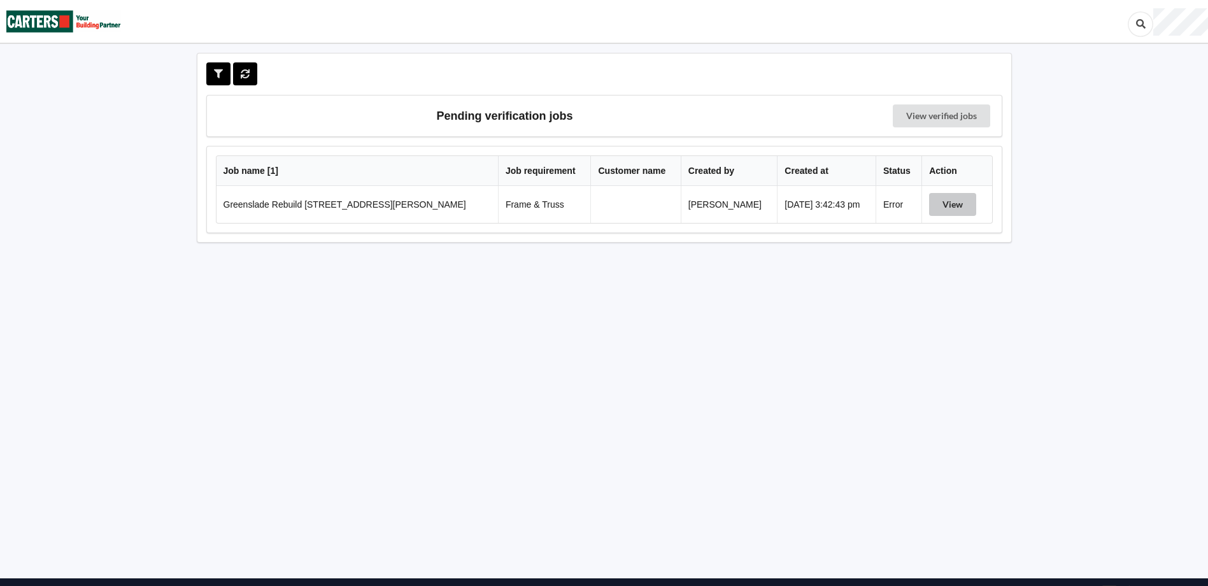
click at [960, 206] on button "View" at bounding box center [952, 204] width 47 height 23
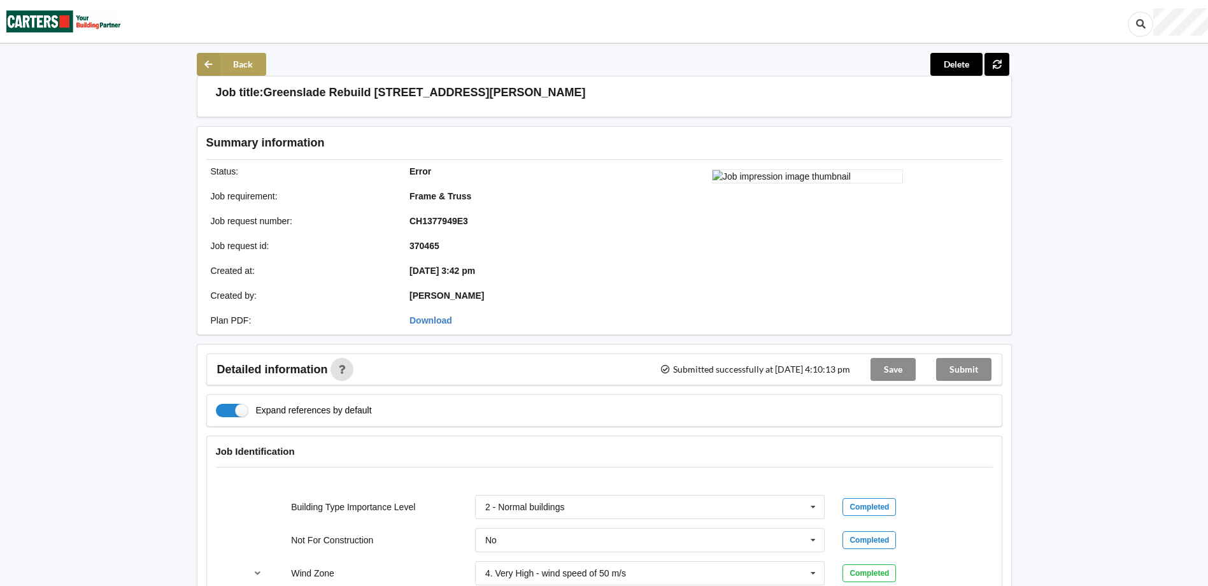
click at [259, 71] on button "Back" at bounding box center [231, 64] width 69 height 23
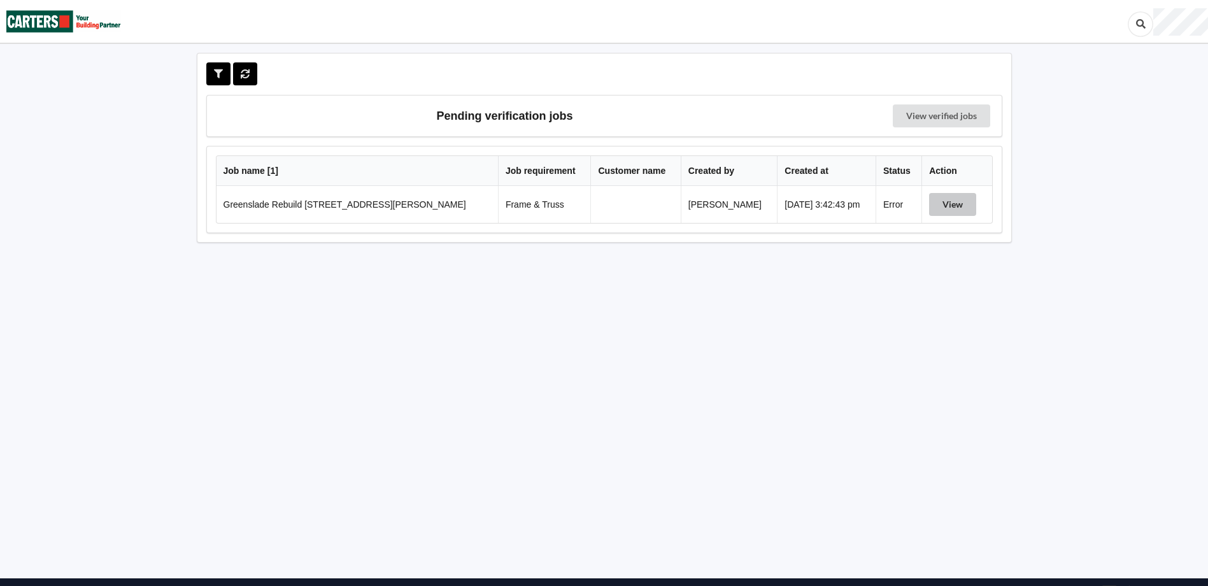
click at [951, 202] on button "View" at bounding box center [952, 204] width 47 height 23
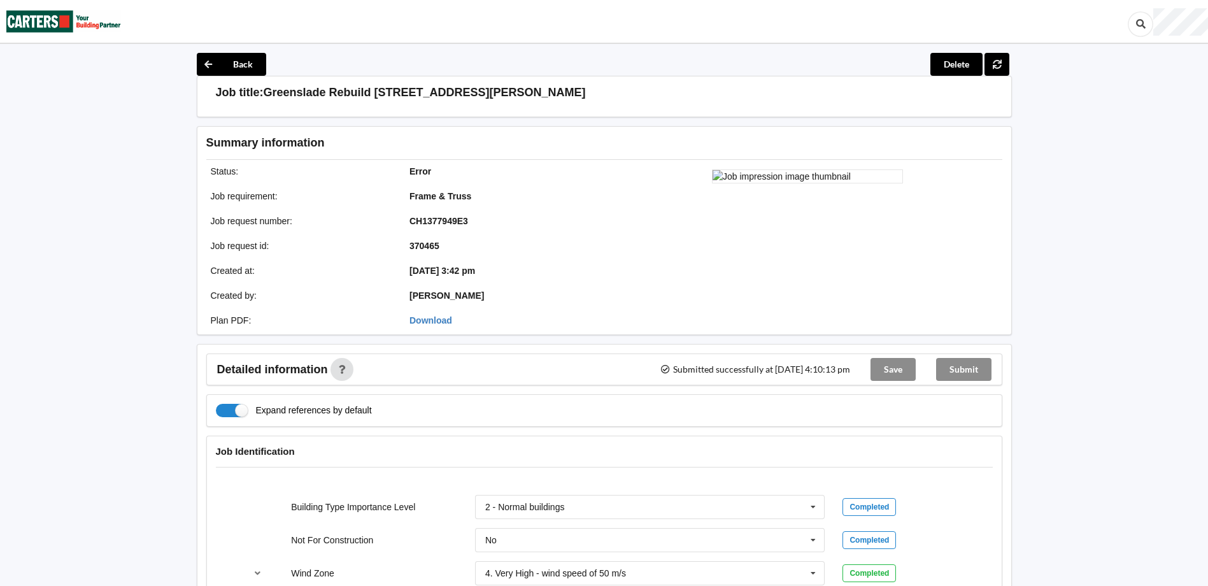
click at [954, 57] on button "Delete" at bounding box center [956, 64] width 52 height 23
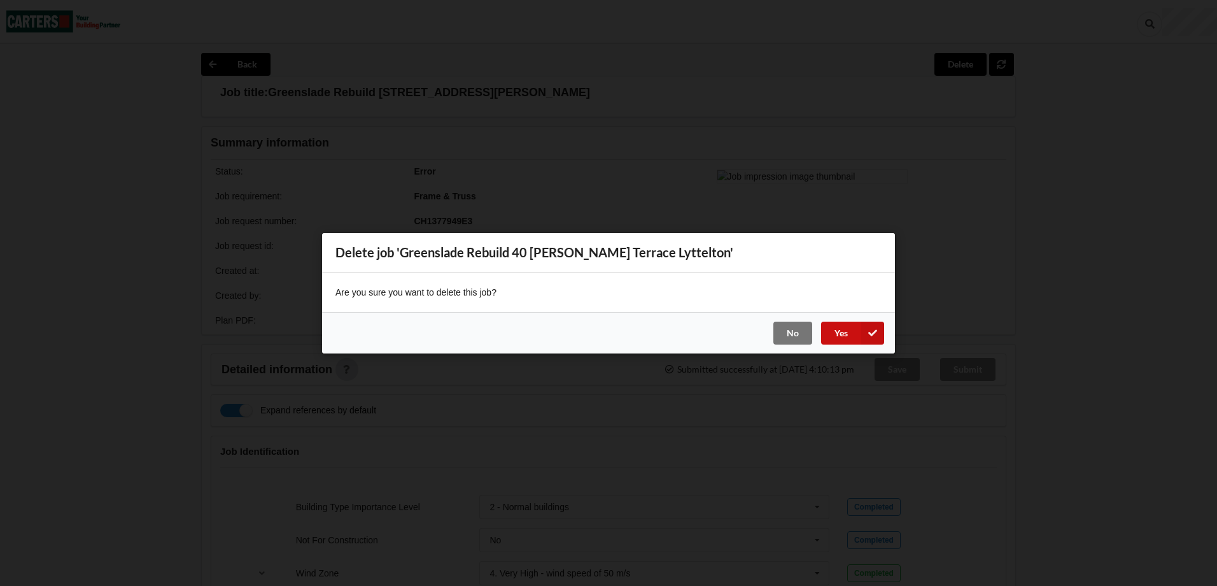
click at [847, 336] on button "Yes" at bounding box center [852, 332] width 63 height 23
